Goal: Ask a question: Seek information or help from site administrators or community

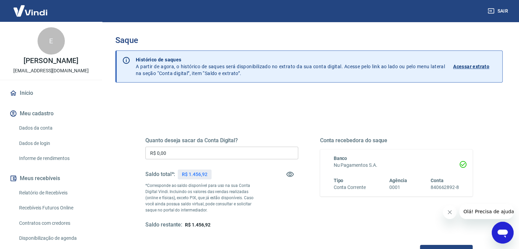
scroll to position [68, 0]
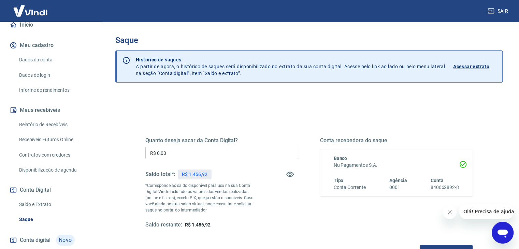
click at [511, 235] on div "Abrir janela de mensagens" at bounding box center [503, 233] width 20 height 20
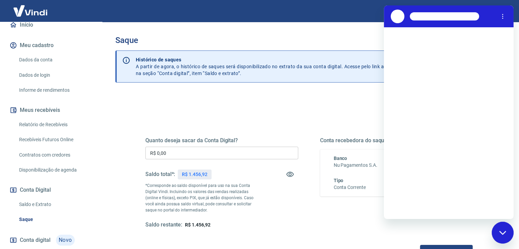
scroll to position [0, 0]
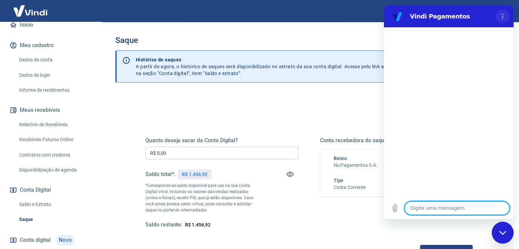
click at [504, 16] on icon "Menu de opções" at bounding box center [502, 16] width 5 height 5
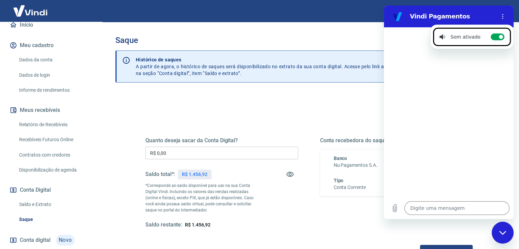
click at [473, 100] on div at bounding box center [449, 112] width 130 height 170
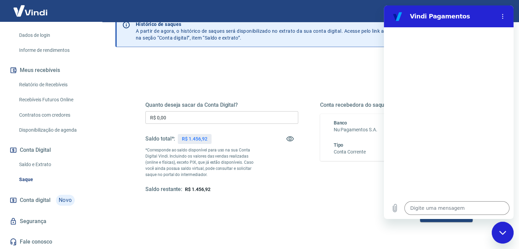
scroll to position [88, 0]
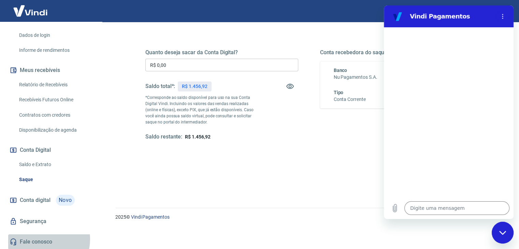
click at [41, 239] on link "Fale conosco" at bounding box center [51, 242] width 86 height 15
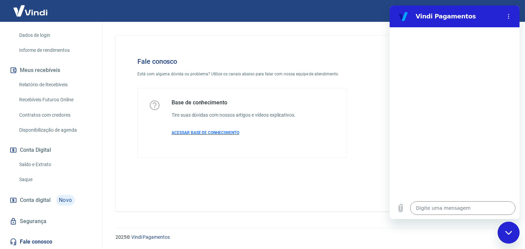
click at [198, 134] on span "ACESSAR BASE DE CONHECIMENTO" at bounding box center [205, 132] width 68 height 5
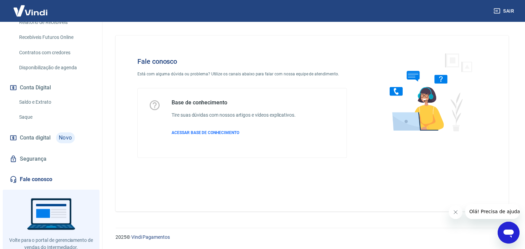
scroll to position [191, 0]
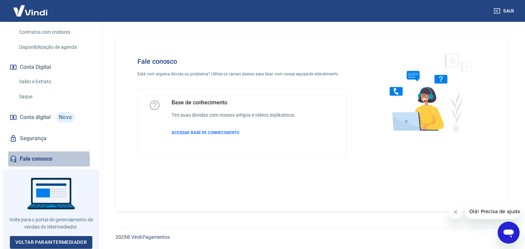
click at [30, 160] on link "Fale conosco" at bounding box center [51, 159] width 86 height 15
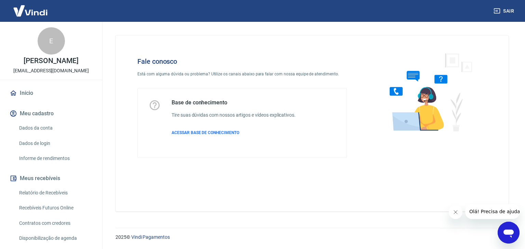
click at [30, 92] on link "Início" at bounding box center [51, 93] width 86 height 15
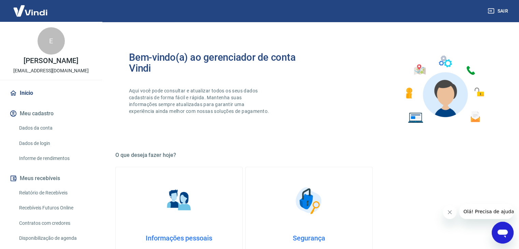
click at [504, 231] on icon "Abrir janela de mensagens" at bounding box center [503, 234] width 10 height 8
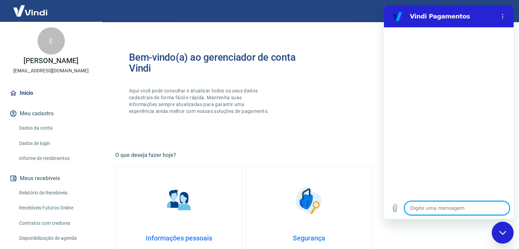
click at [460, 207] on textarea at bounding box center [457, 209] width 105 height 14
type textarea "A"
type textarea "x"
type textarea "Ab"
type textarea "x"
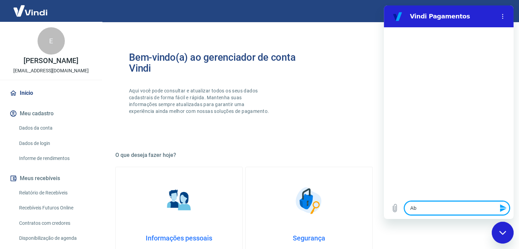
type textarea "Abr"
type textarea "x"
type textarea "Abri"
type textarea "x"
type textarea "Abrir"
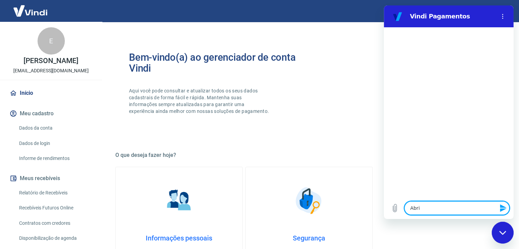
type textarea "x"
type textarea "Abrir"
type textarea "x"
type textarea "Abrir c"
type textarea "x"
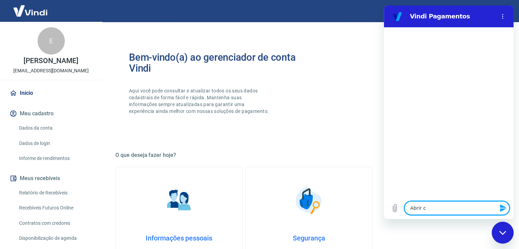
type textarea "Abrir ch"
type textarea "x"
type textarea "Abrir cha"
type textarea "x"
type textarea "Abrir cham"
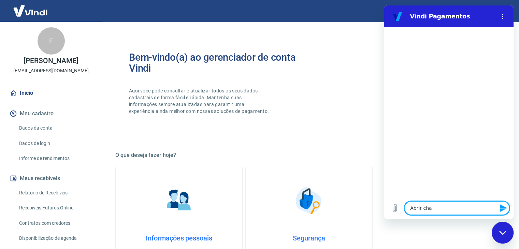
type textarea "x"
type textarea "Abrir chama"
type textarea "x"
type textarea "Abrir chamad"
type textarea "x"
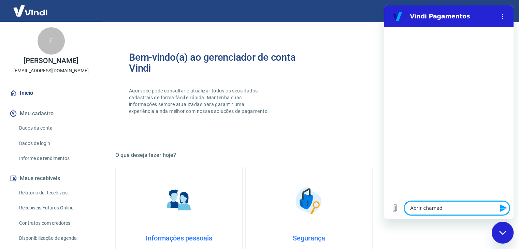
type textarea "Abrir chamado"
type textarea "x"
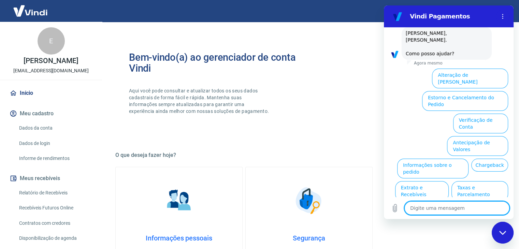
scroll to position [40, 0]
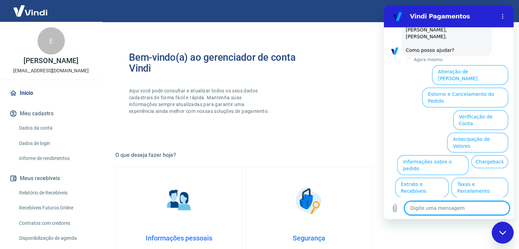
click at [467, 206] on textarea at bounding box center [457, 209] width 105 height 14
type textarea "O"
type textarea "x"
type textarea "Ou"
type textarea "x"
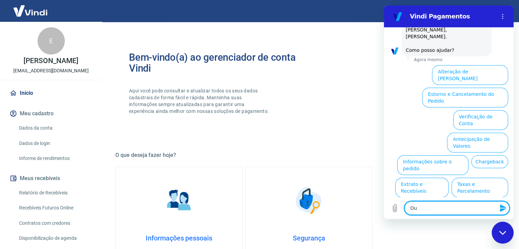
type textarea "Out"
type textarea "x"
type textarea "Outr"
type textarea "x"
type textarea "Outro"
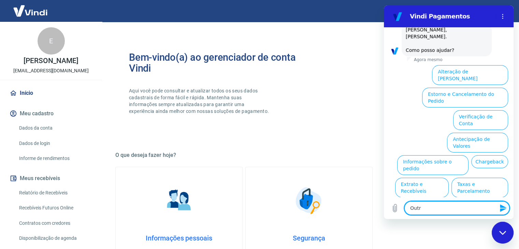
type textarea "x"
type textarea "Outro"
type textarea "x"
type textarea "Outro a"
type textarea "x"
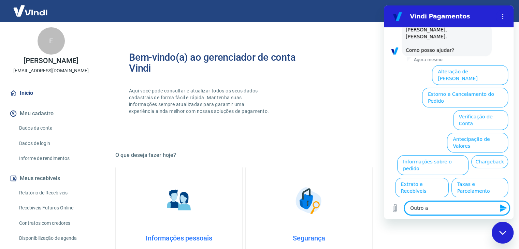
type textarea "Outro as"
type textarea "x"
type textarea "Outro ass"
type textarea "x"
type textarea "Outro assu"
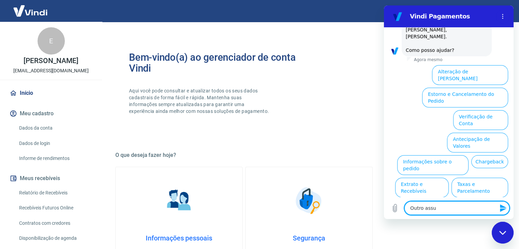
type textarea "x"
type textarea "Outro assun"
type textarea "x"
type textarea "Outro assunt"
type textarea "x"
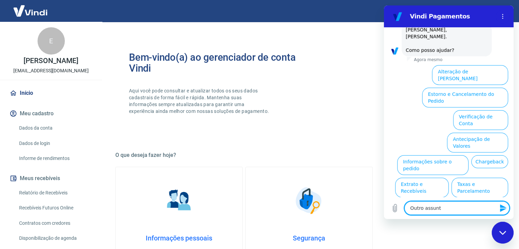
type textarea "Outro assunto"
type textarea "x"
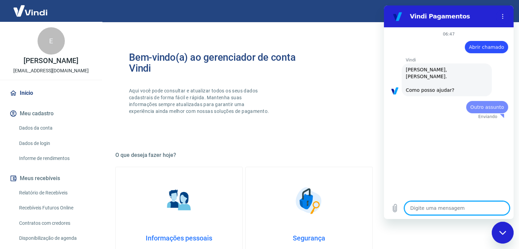
scroll to position [0, 0]
type textarea "x"
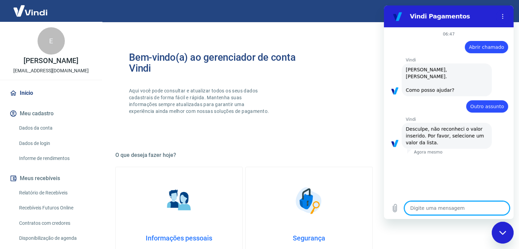
scroll to position [34, 0]
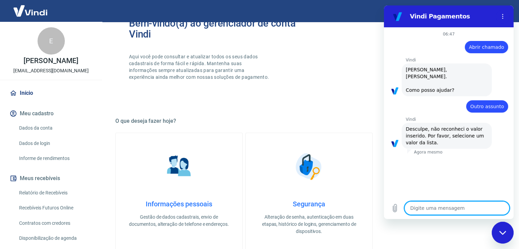
click at [452, 207] on textarea at bounding box center [457, 209] width 105 height 14
type textarea "f"
type textarea "x"
type textarea "fa"
type textarea "x"
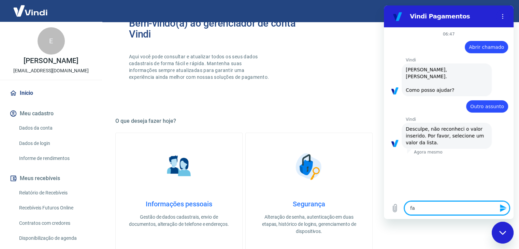
type textarea "fal"
type textarea "x"
type textarea "fala"
type textarea "x"
type textarea "falar"
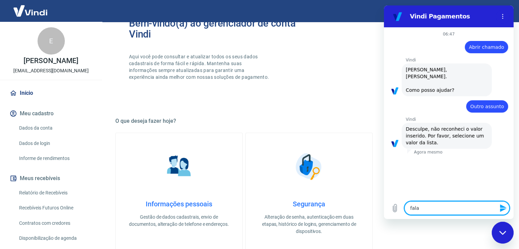
type textarea "x"
type textarea "falar"
type textarea "x"
type textarea "falar c"
type textarea "x"
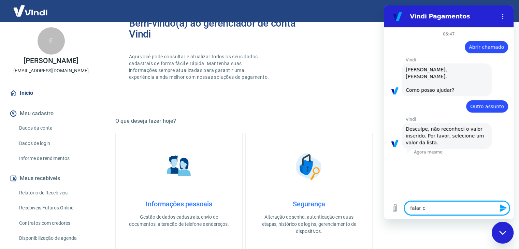
type textarea "falar co"
type textarea "x"
type textarea "falar com"
type textarea "x"
type textarea "falar com"
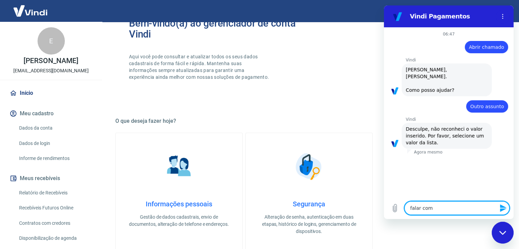
type textarea "x"
type textarea "falar com"
type textarea "x"
type textarea "falar co"
type textarea "x"
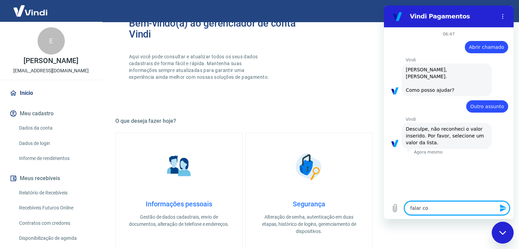
type textarea "falar c"
type textarea "x"
type textarea "falar"
type textarea "x"
type textarea "falar"
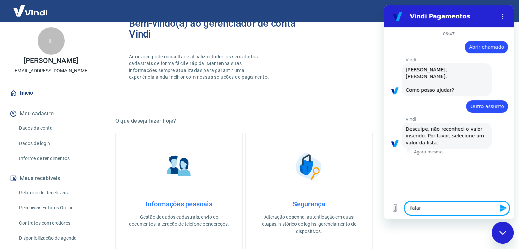
type textarea "x"
type textarea "fala"
type textarea "x"
type textarea "fal"
type textarea "x"
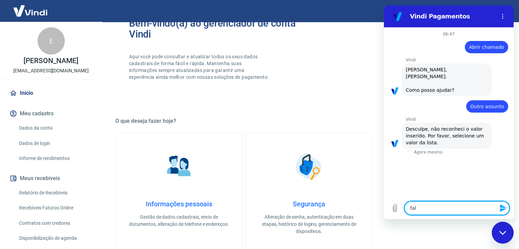
type textarea "fa"
type textarea "x"
type textarea "f"
type textarea "x"
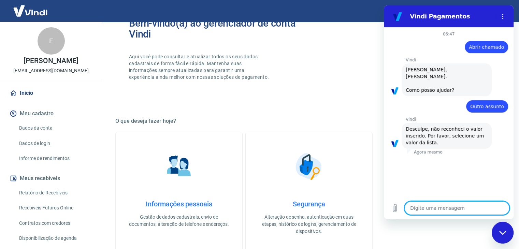
type textarea "a"
type textarea "x"
type textarea "ab"
type textarea "x"
type textarea "abr"
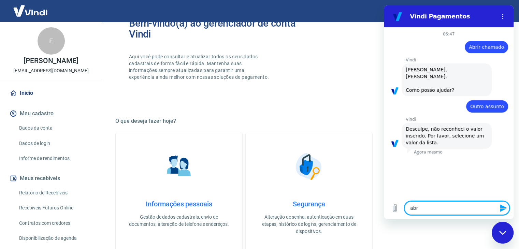
type textarea "x"
type textarea "abri"
type textarea "x"
type textarea "abrir"
type textarea "x"
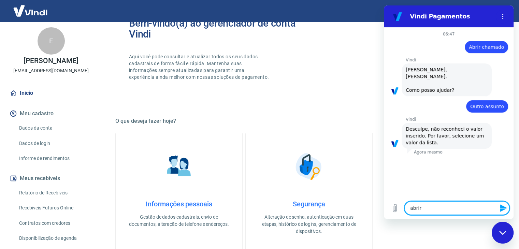
type textarea "abrir"
type textarea "x"
type textarea "abrir c"
type textarea "x"
type textarea "abrir ch"
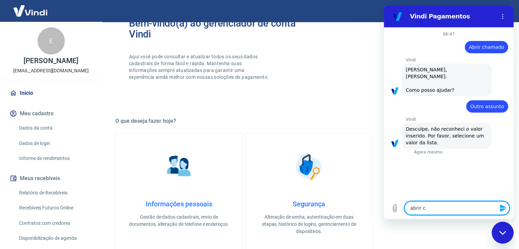
type textarea "x"
type textarea "abrir cha"
type textarea "x"
type textarea "abrir chama"
type textarea "x"
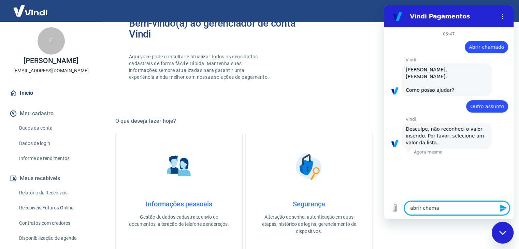
type textarea "abrir chamad"
type textarea "x"
type textarea "abrir chamado"
type textarea "x"
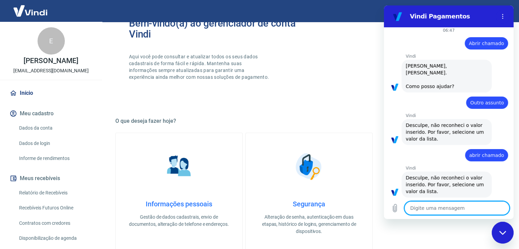
scroll to position [5, 0]
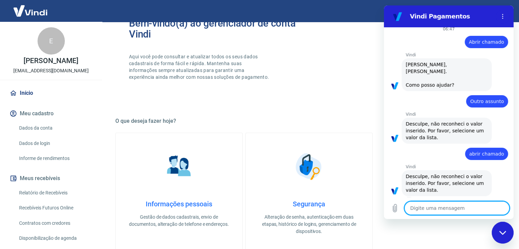
click at [504, 240] on div "Fechar janela de mensagens" at bounding box center [503, 233] width 20 height 20
type textarea "x"
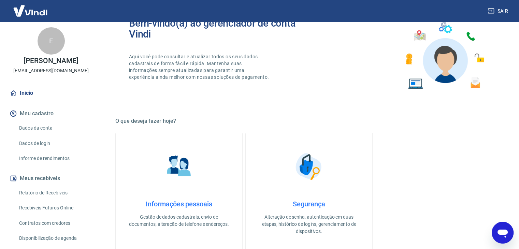
click at [495, 14] on button "Sair" at bounding box center [499, 11] width 25 height 13
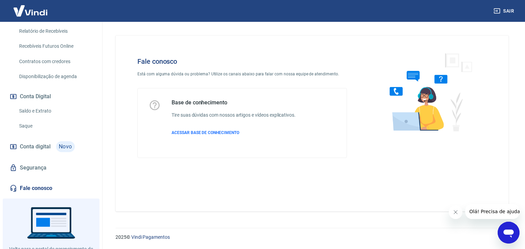
scroll to position [171, 0]
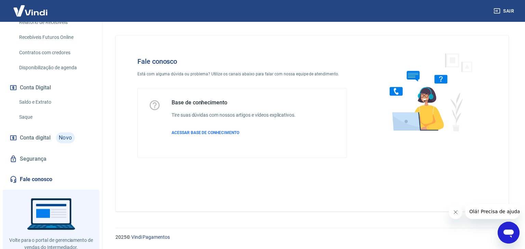
click at [49, 140] on span "Conta digital" at bounding box center [35, 138] width 31 height 10
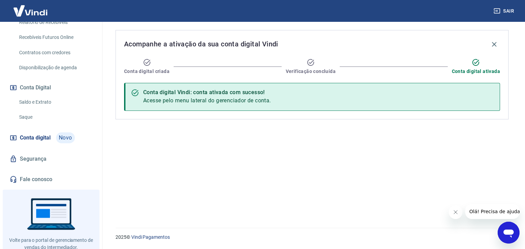
click at [208, 97] on span "Acesse pelo menu lateral do gerenciador de conta." at bounding box center [207, 100] width 128 height 6
click at [145, 96] on div "Conta digital Vindi: conta ativada com sucesso! Acesse pelo menu lateral do ger…" at bounding box center [207, 96] width 128 height 21
click at [135, 88] on div at bounding box center [135, 96] width 8 height 21
click at [35, 181] on link "Fale conosco" at bounding box center [51, 179] width 86 height 15
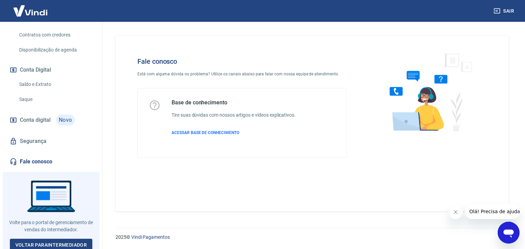
scroll to position [191, 0]
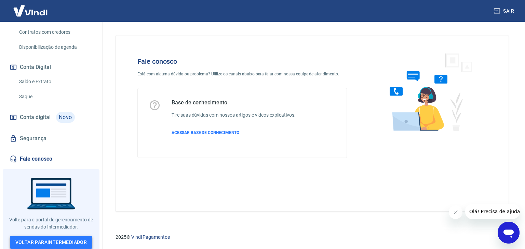
click at [58, 246] on link "Voltar para Intermediador" at bounding box center [51, 242] width 83 height 13
